Goal: Ask a question

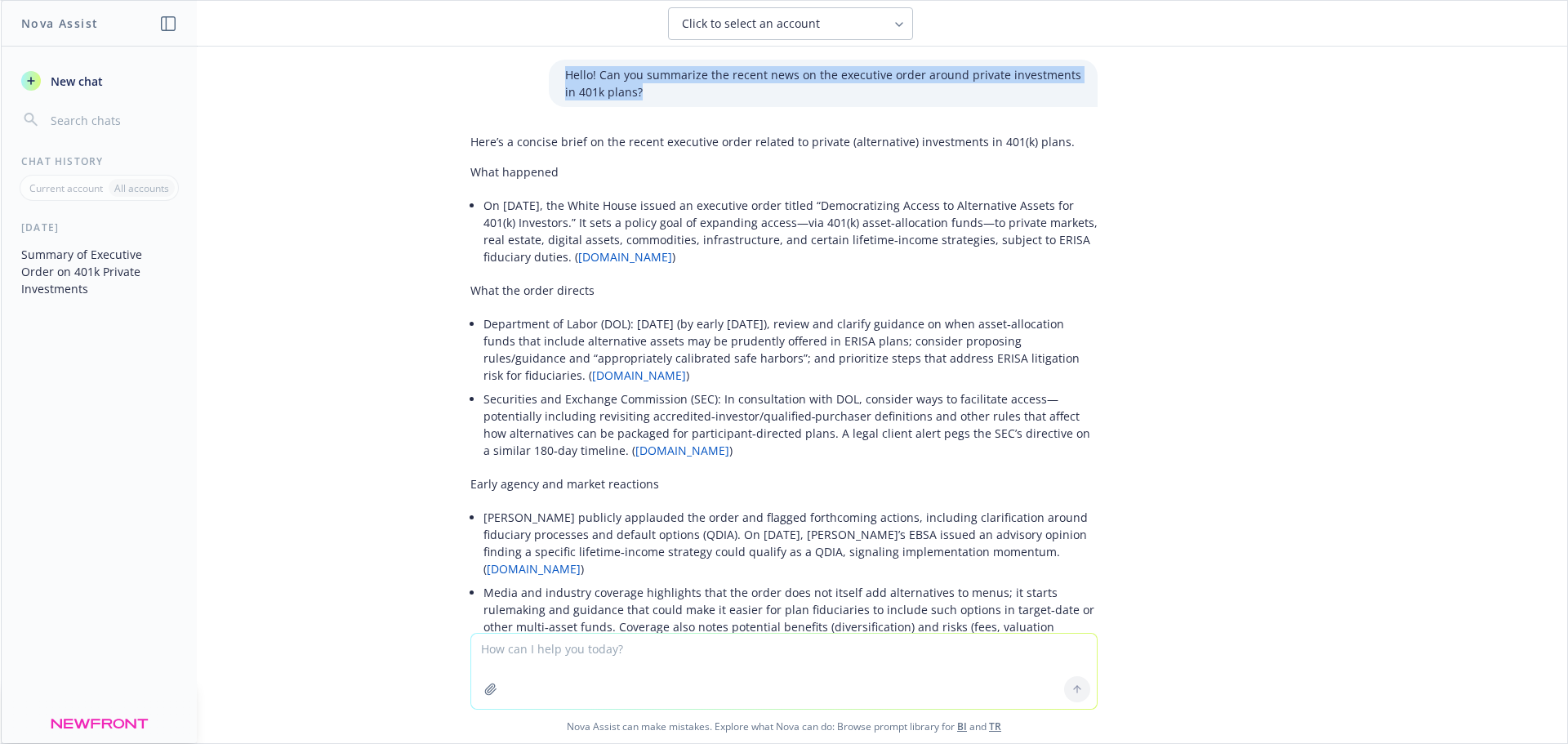
scroll to position [375, 0]
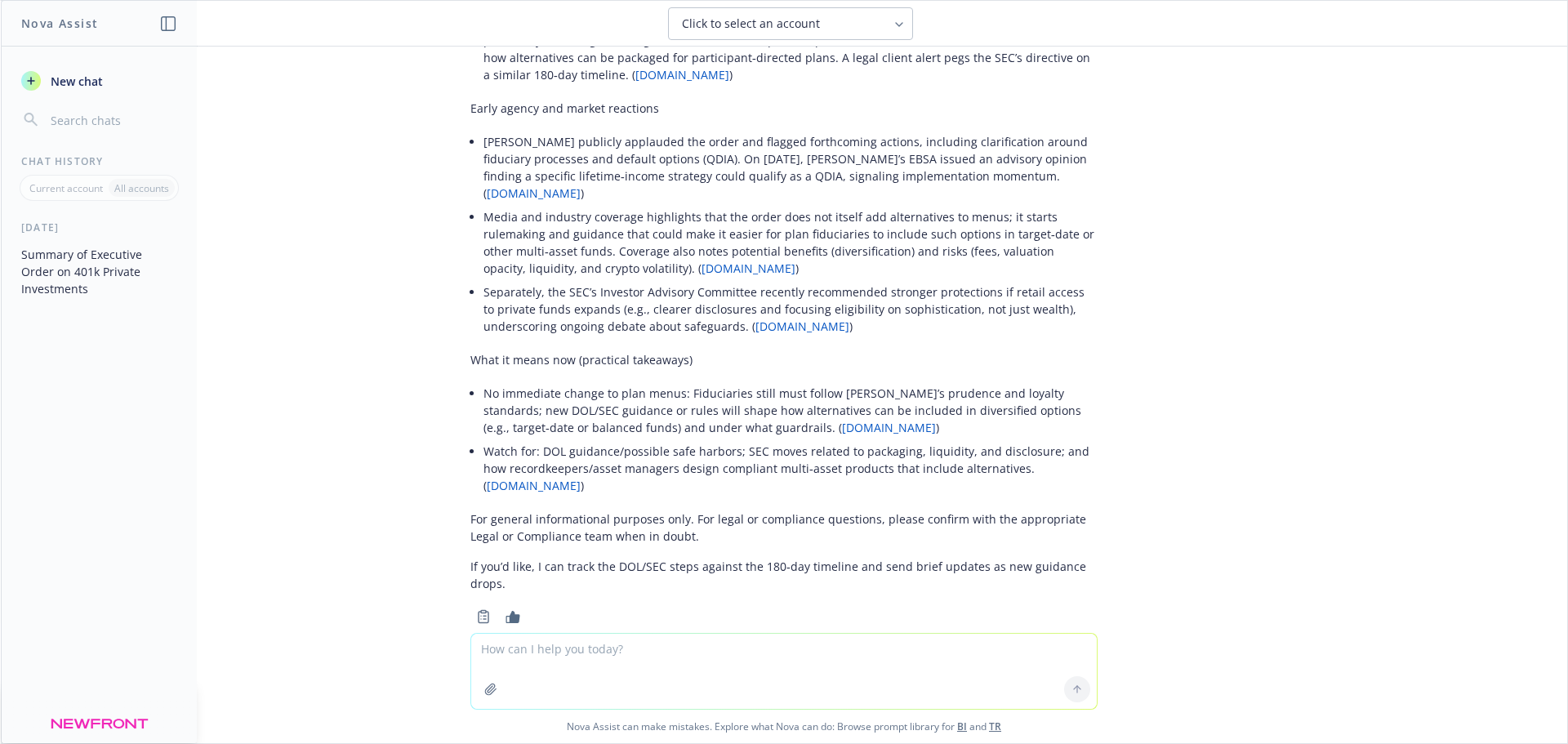
click at [82, 82] on span "New chat" at bounding box center [74, 81] width 55 height 17
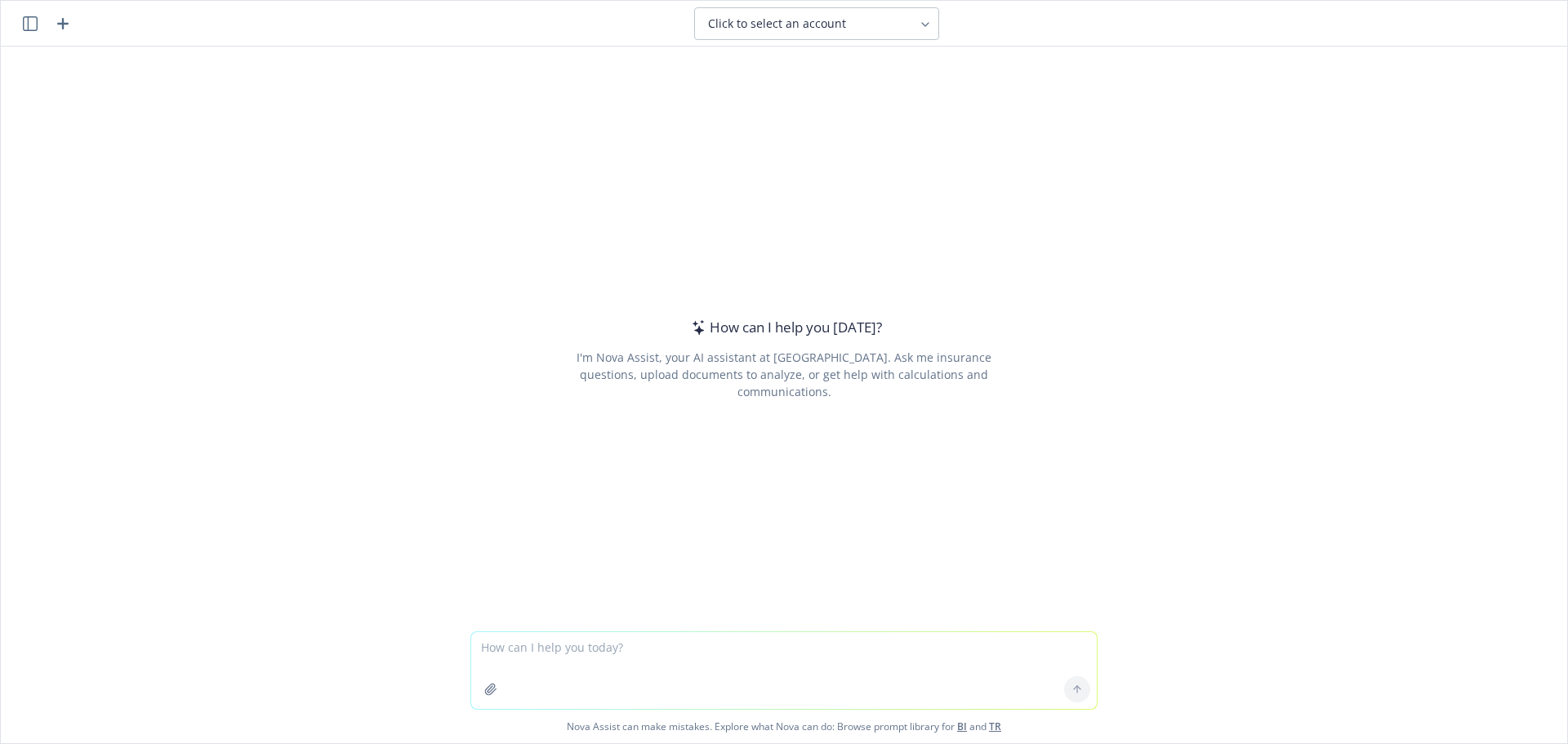
click at [557, 651] on textarea at bounding box center [784, 670] width 625 height 76
type textarea "Are you able to look at multiple excel spreadsheets and cross reference the dat…"
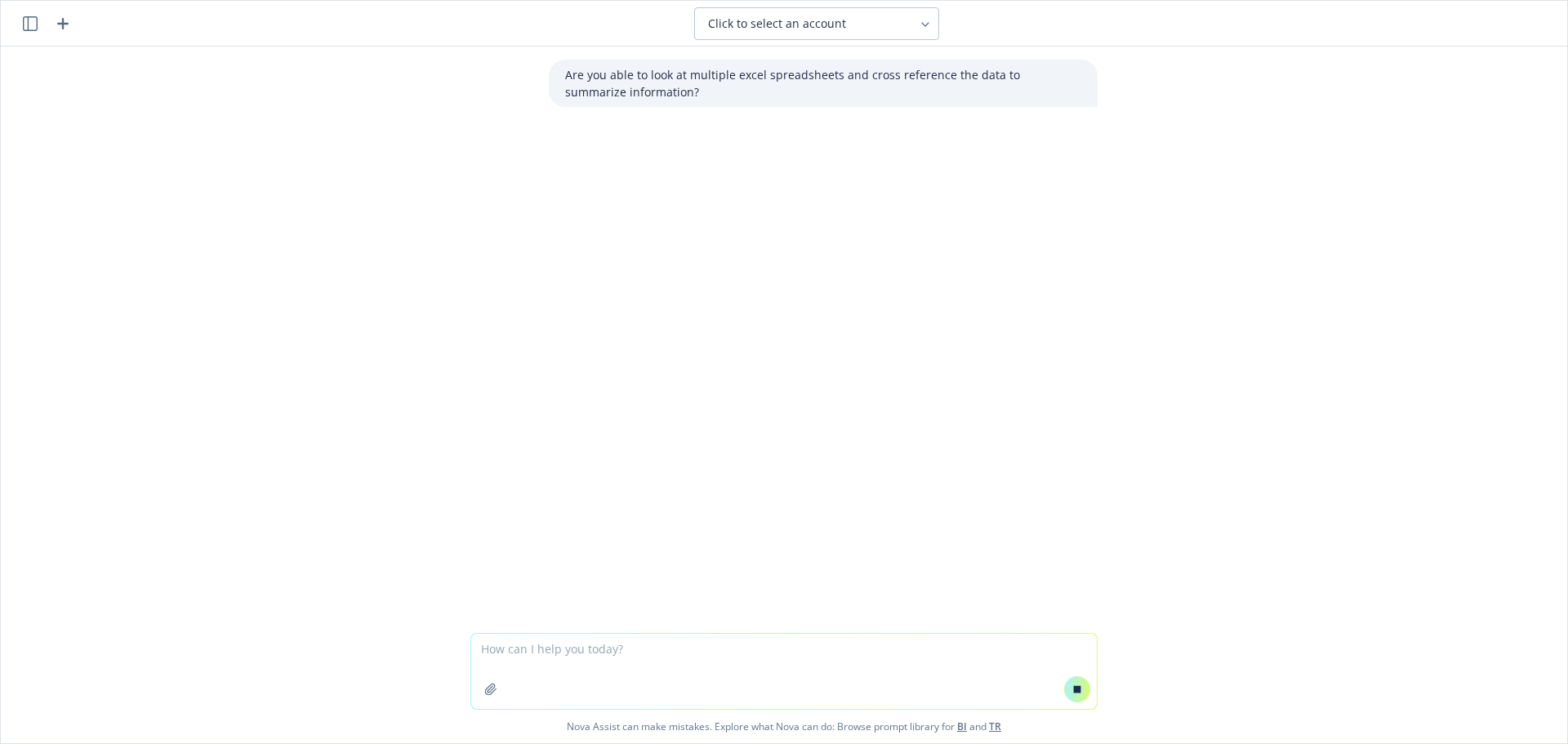
click at [807, 23] on span "Click to select an account" at bounding box center [777, 24] width 138 height 16
click at [996, 18] on div "Click to select an account" at bounding box center [816, 24] width 1462 height 33
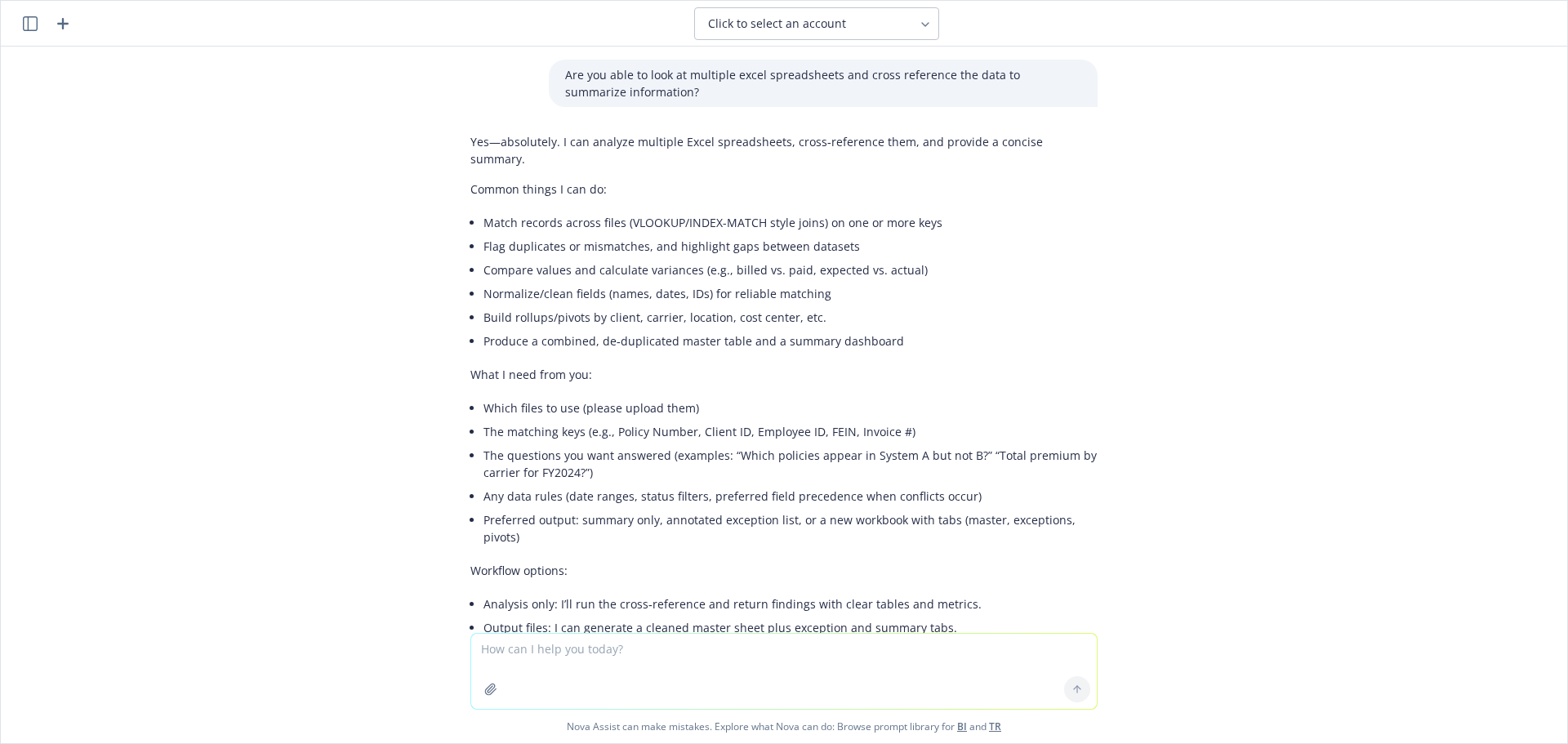
scroll to position [82, 0]
